Goal: Communication & Community: Share content

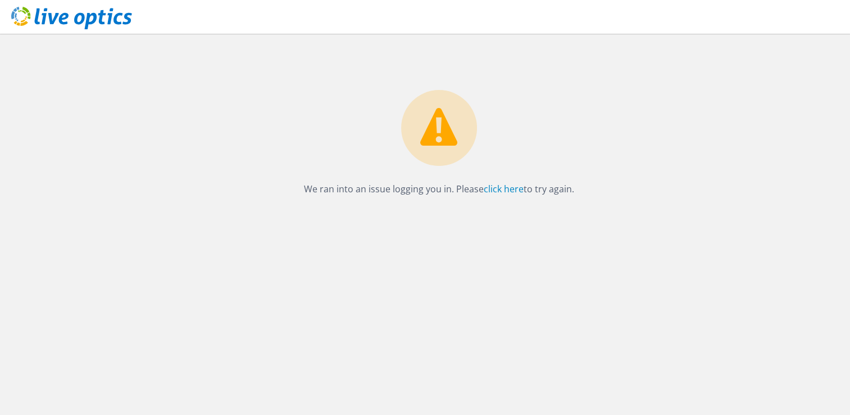
click at [81, 151] on div "We ran into an issue logging you in. Please click here to try again." at bounding box center [439, 115] width 822 height 163
click at [499, 188] on link "click here" at bounding box center [504, 189] width 40 height 12
click at [496, 193] on link "click here" at bounding box center [504, 189] width 40 height 12
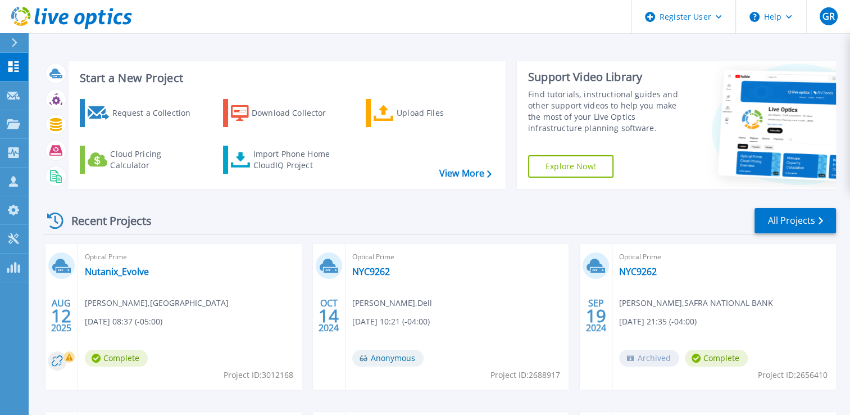
click at [115, 42] on div "Start a New Project Request a Collection Download Collector Upload Files Cloud …" at bounding box center [439, 294] width 822 height 589
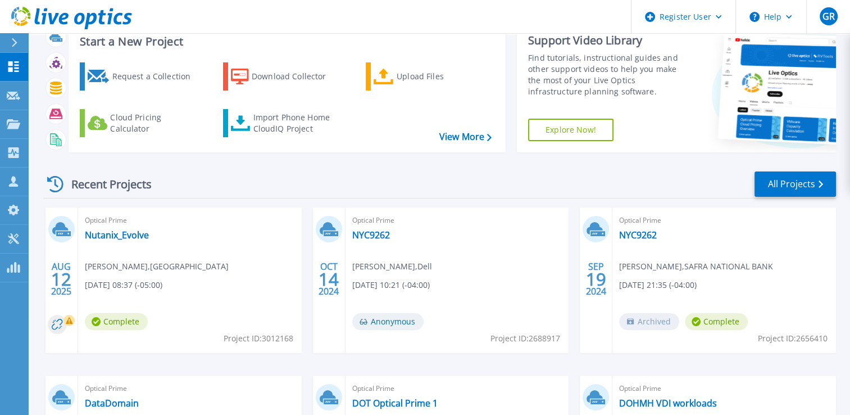
scroll to position [56, 0]
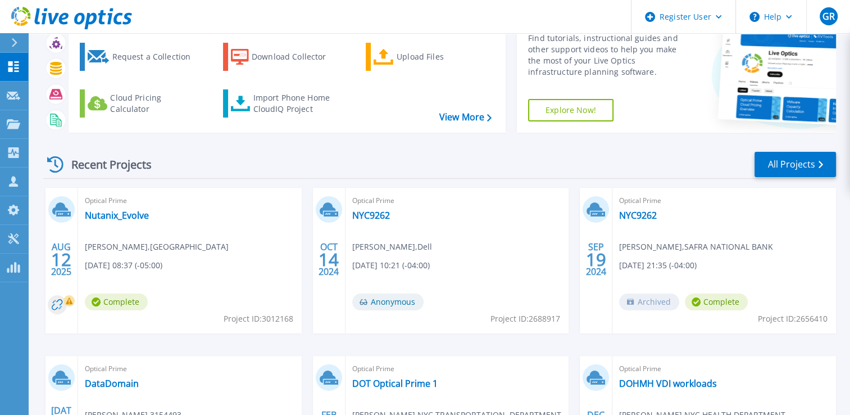
drag, startPoint x: 243, startPoint y: 213, endPoint x: 191, endPoint y: 205, distance: 52.8
click at [191, 205] on span "Optical Prime" at bounding box center [190, 200] width 210 height 12
click at [122, 219] on link "Nutanix_Evolve" at bounding box center [117, 215] width 64 height 11
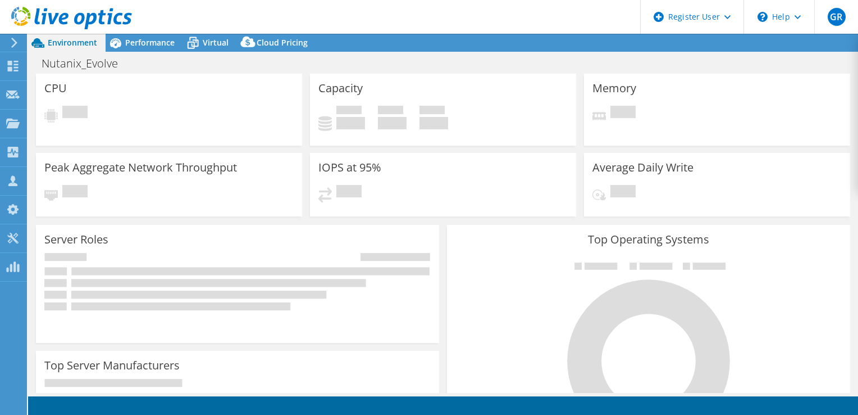
select select "USD"
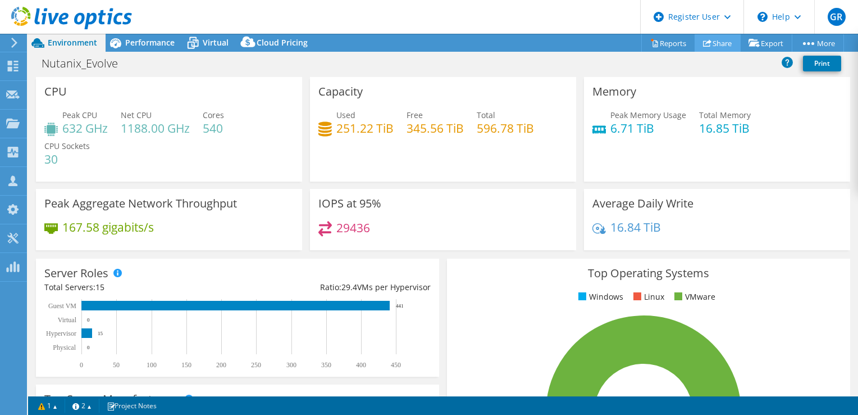
click at [707, 44] on link "Share" at bounding box center [718, 42] width 46 height 17
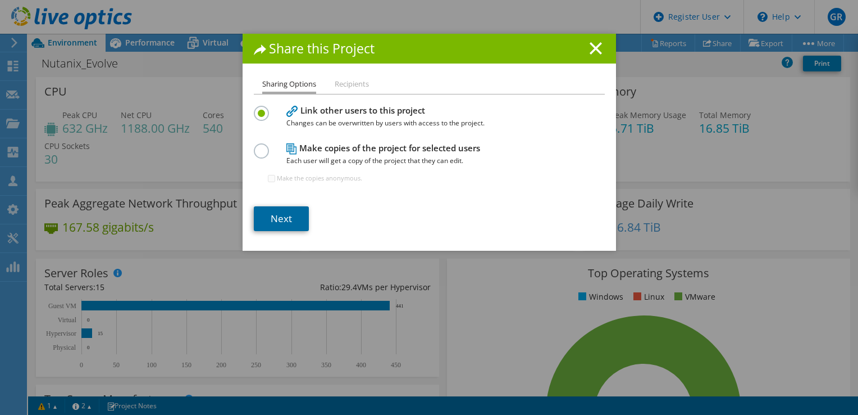
click at [280, 215] on link "Next" at bounding box center [281, 218] width 55 height 25
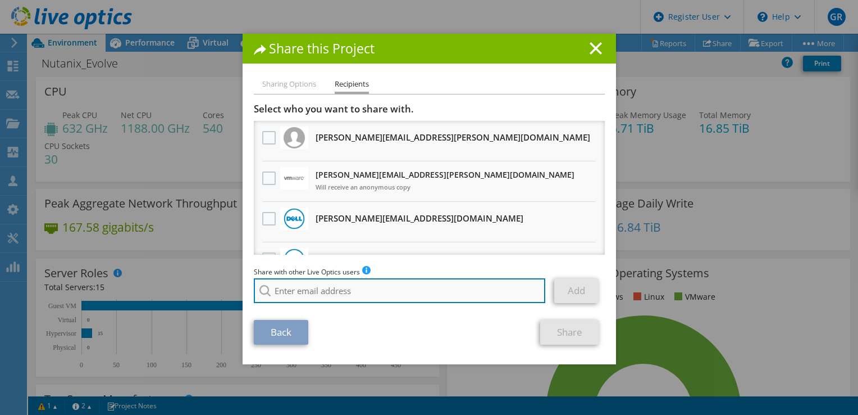
click at [296, 288] on input "search" at bounding box center [400, 290] width 292 height 25
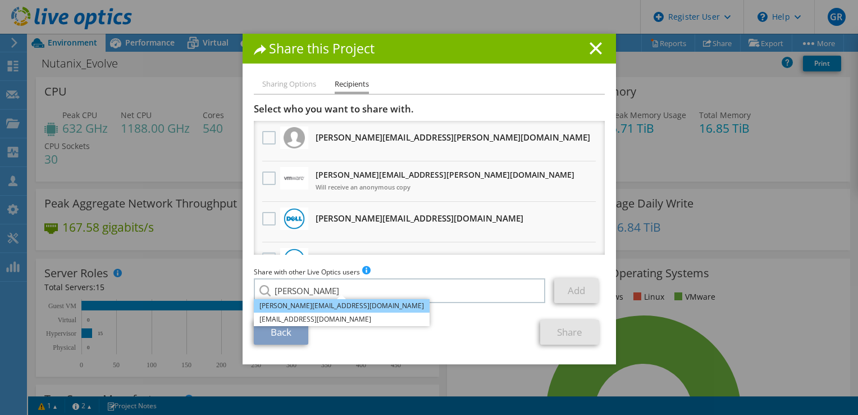
click at [316, 306] on li "Rushin.Radhakrishnan@dell.com" at bounding box center [342, 305] width 176 height 13
type input "Rushin.Radhakrishnan@dell.com"
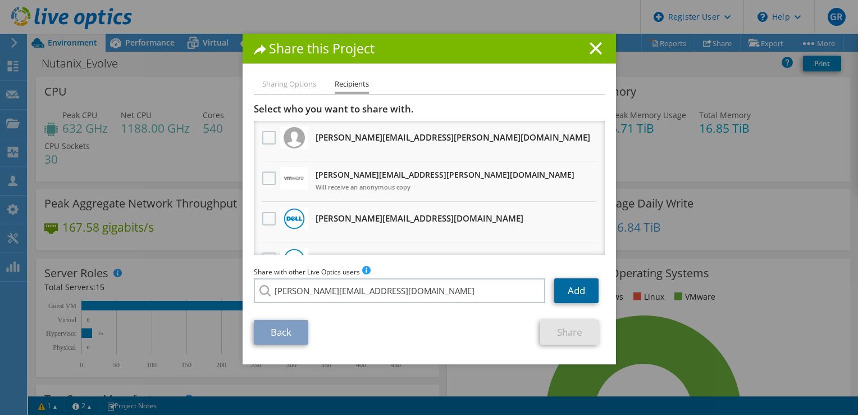
click at [569, 287] on link "Add" at bounding box center [577, 290] width 44 height 25
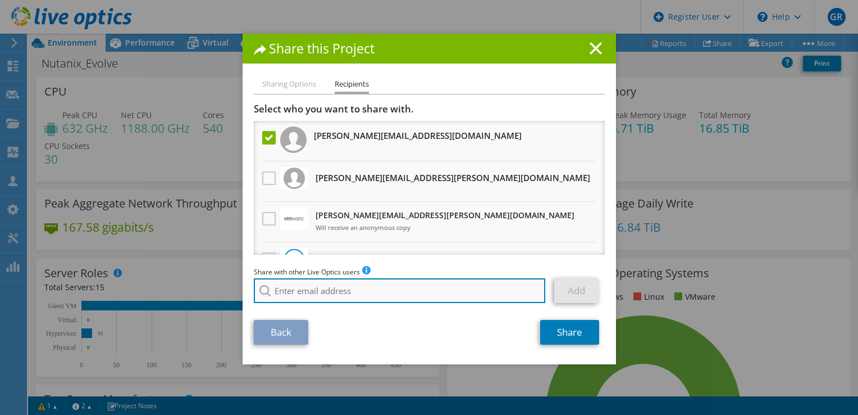
click at [297, 293] on input "search" at bounding box center [400, 290] width 292 height 25
type input "iann"
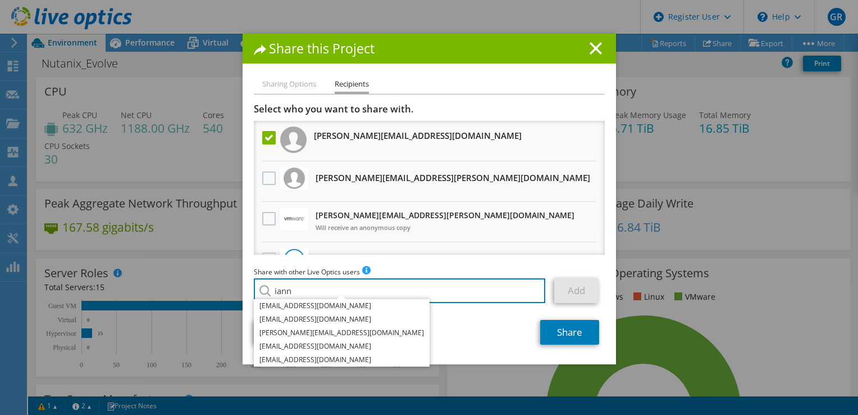
drag, startPoint x: 302, startPoint y: 284, endPoint x: 229, endPoint y: 280, distance: 73.2
click at [229, 280] on div "Share this Project Sharing Options Recipients Link other users to this project …" at bounding box center [429, 207] width 858 height 347
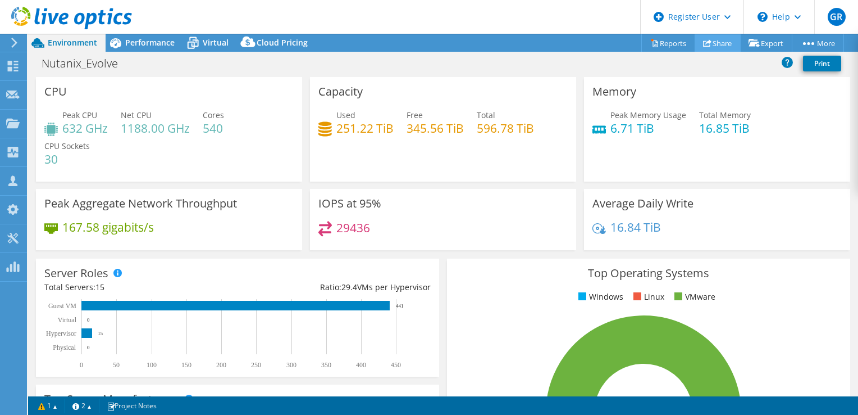
click at [711, 39] on link "Share" at bounding box center [718, 42] width 46 height 17
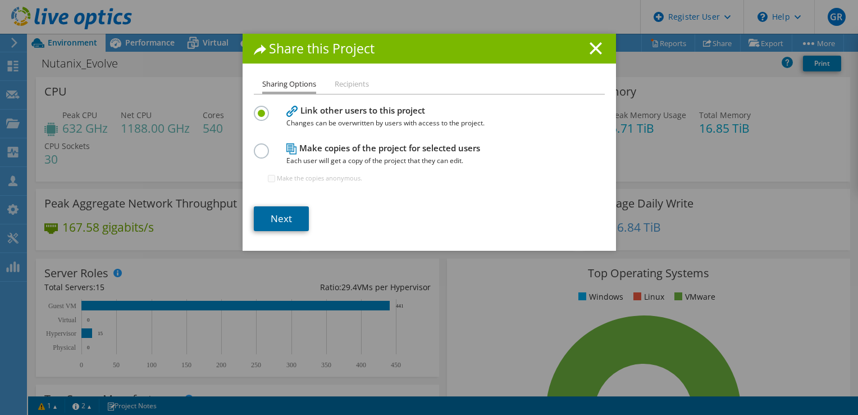
click at [282, 217] on link "Next" at bounding box center [281, 218] width 55 height 25
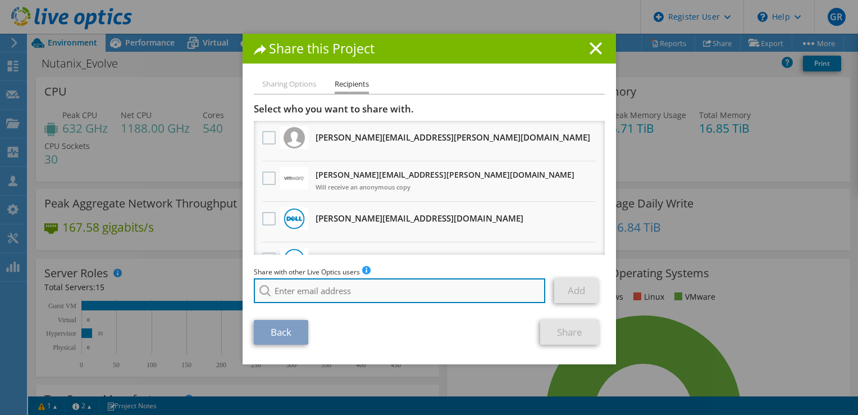
click at [311, 296] on input "search" at bounding box center [400, 290] width 292 height 25
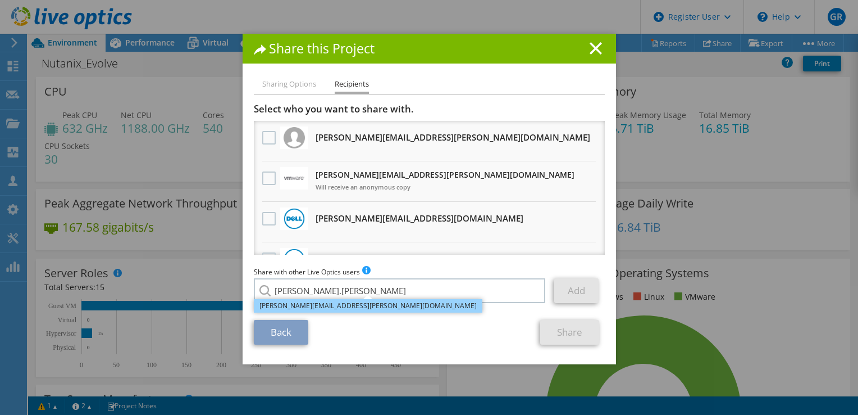
click at [317, 307] on li "Vincent.Iannitelli@Dell.com" at bounding box center [368, 305] width 229 height 13
type input "Vincent.Iannitelli@Dell.com"
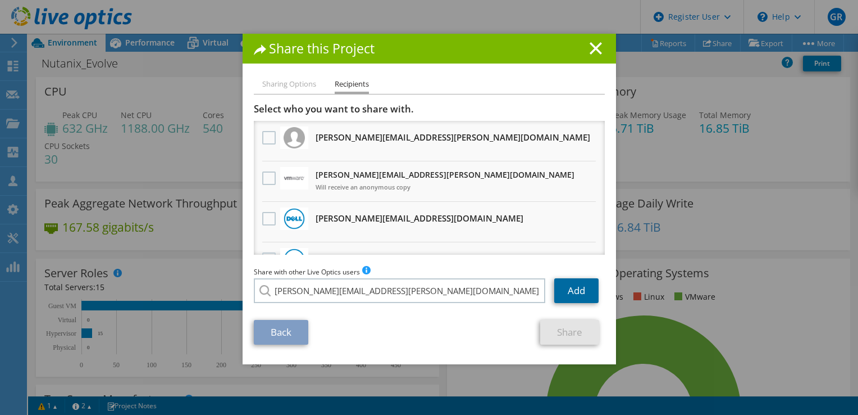
click at [583, 285] on link "Add" at bounding box center [577, 290] width 44 height 25
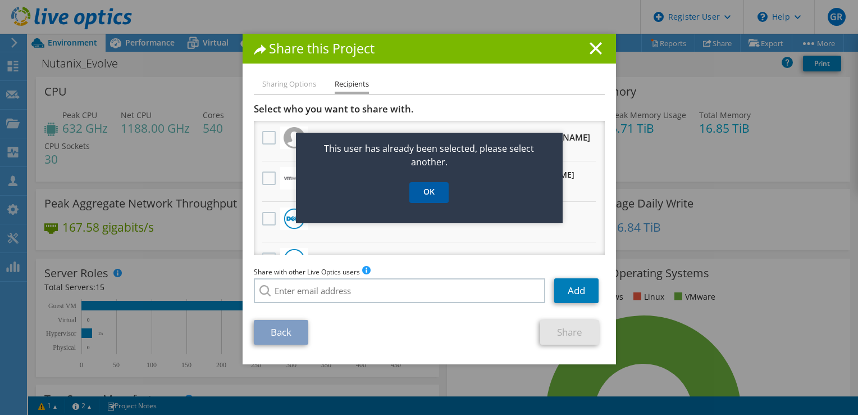
click at [430, 188] on link "OK" at bounding box center [429, 192] width 39 height 21
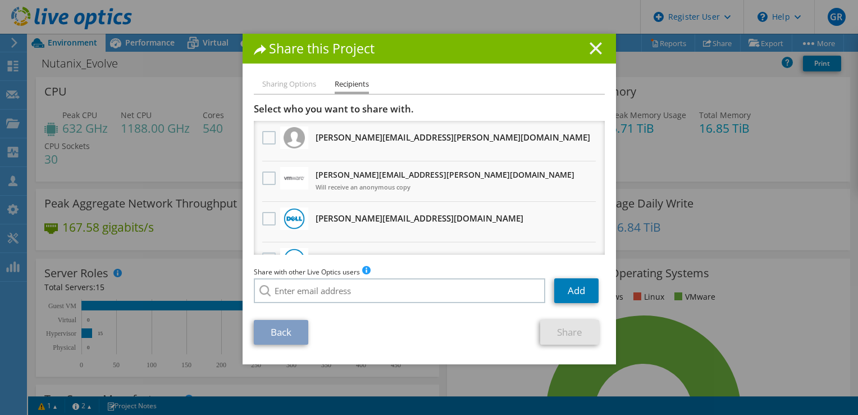
click at [596, 47] on icon at bounding box center [596, 48] width 12 height 12
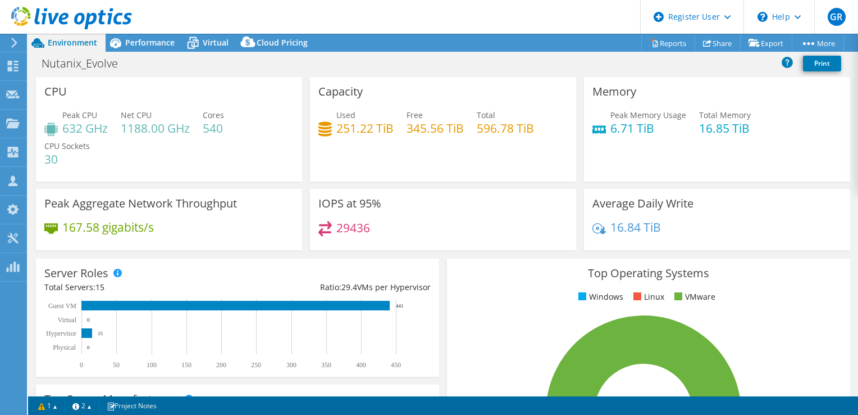
click at [434, 18] on header "GR Dell User Greg Ring Greg.Ring@dell.com Dell My Profile Log Out \n Help Explo…" at bounding box center [429, 17] width 858 height 34
